Goal: Task Accomplishment & Management: Manage account settings

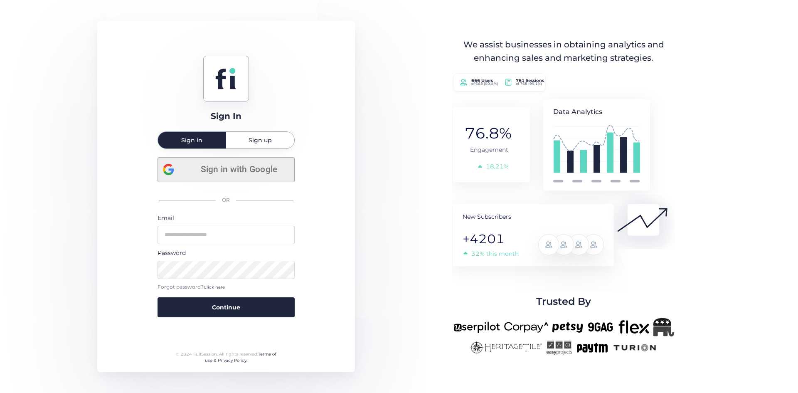
click at [223, 171] on span "Sign in with Google" at bounding box center [239, 170] width 100 height 14
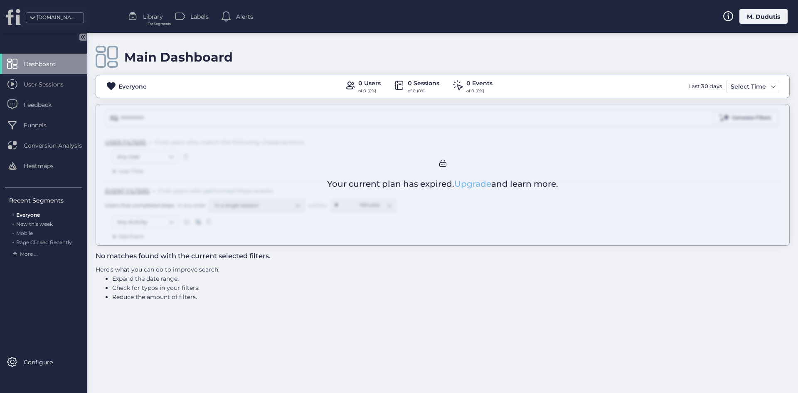
click at [485, 185] on link "Upgrade" at bounding box center [472, 184] width 37 height 10
